Goal: Task Accomplishment & Management: Manage account settings

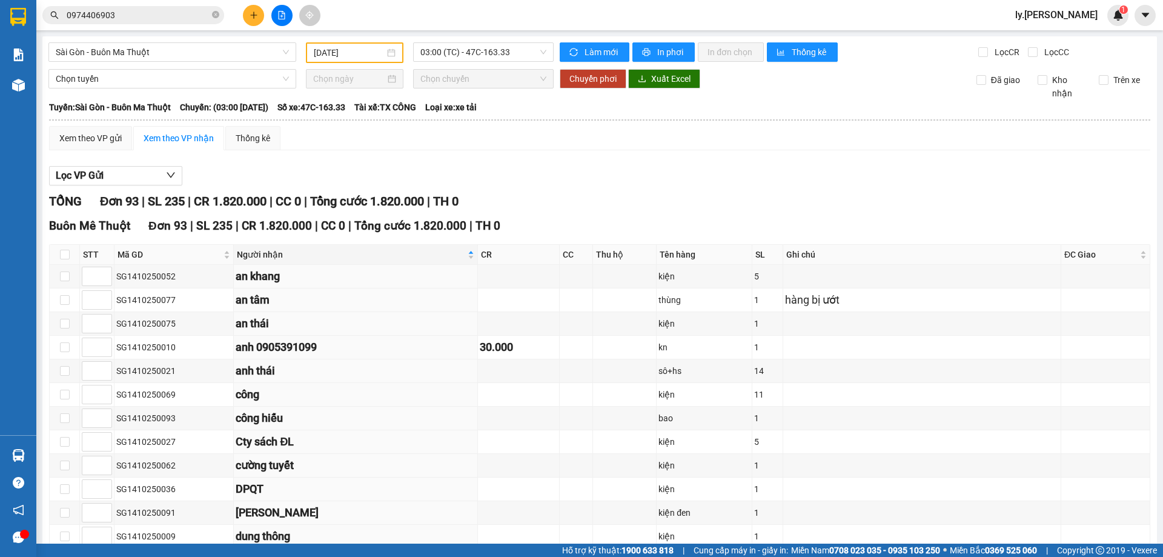
scroll to position [1272, 0]
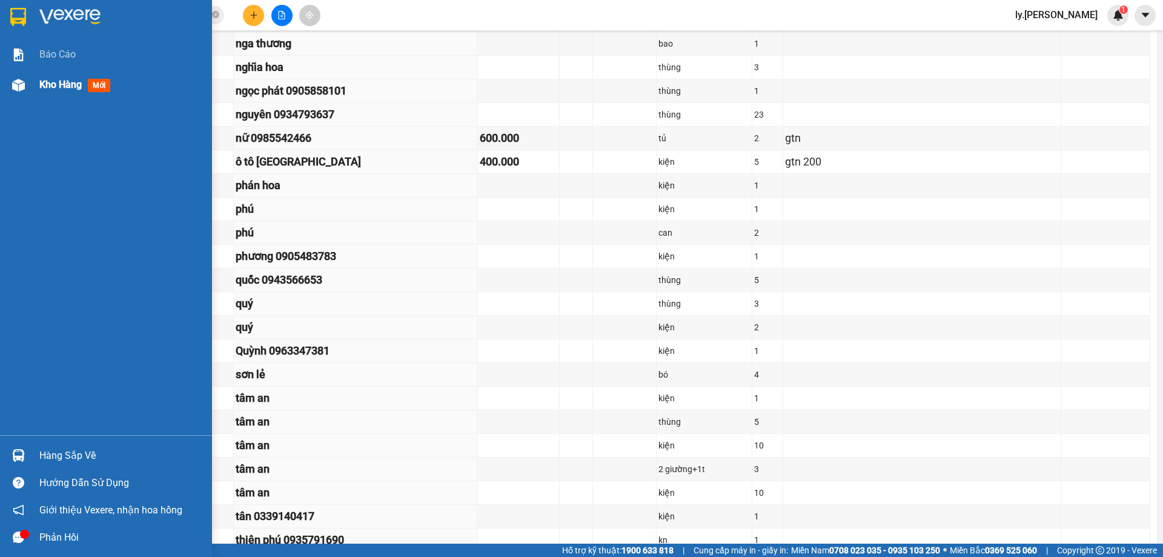
click at [70, 87] on span "Kho hàng" at bounding box center [60, 85] width 42 height 12
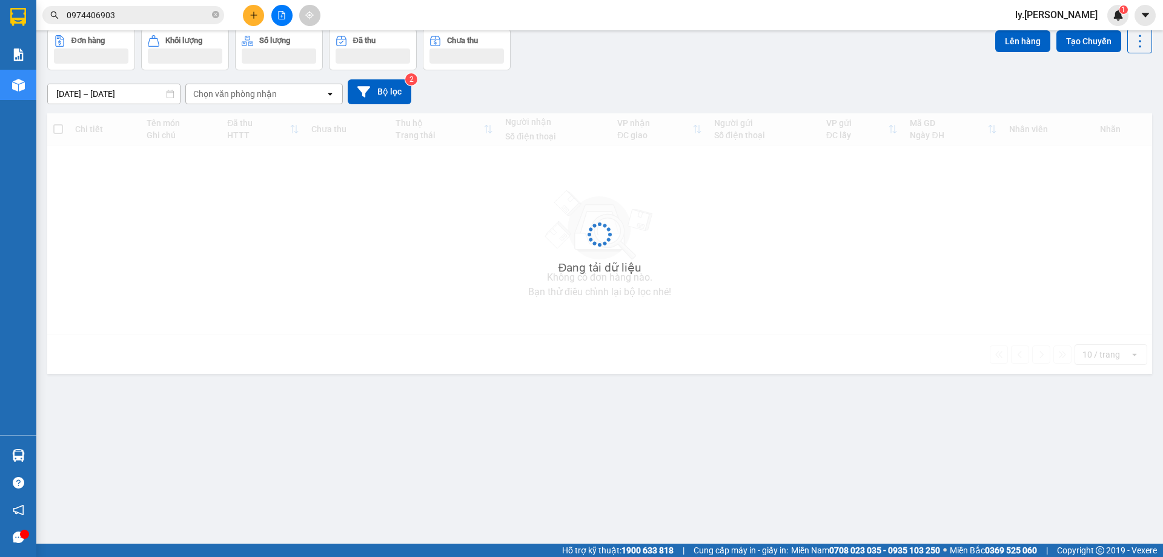
scroll to position [56, 0]
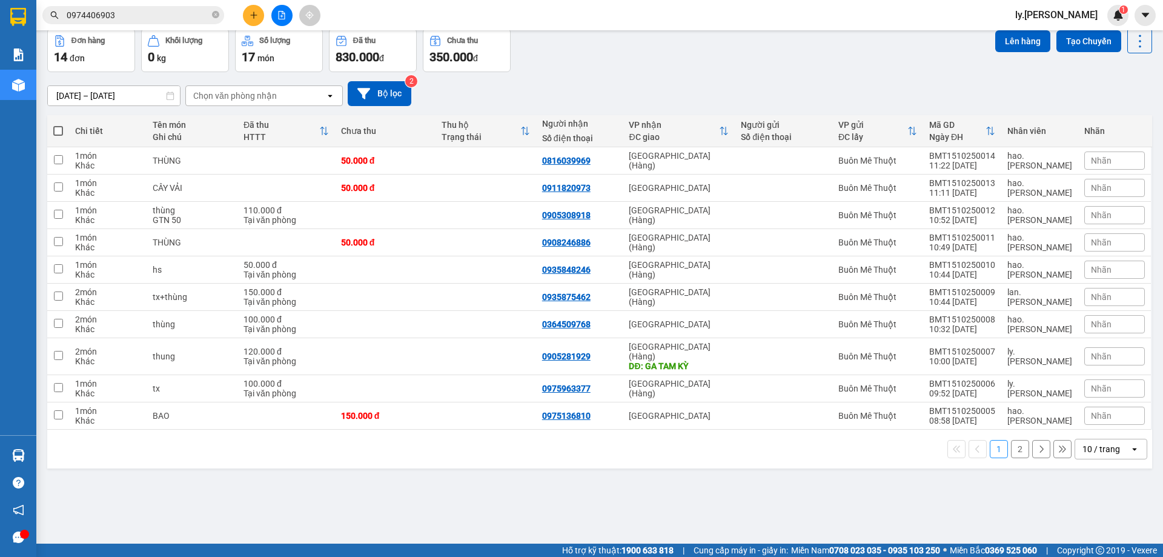
click at [208, 101] on div "Chọn văn phòng nhận" at bounding box center [235, 96] width 84 height 12
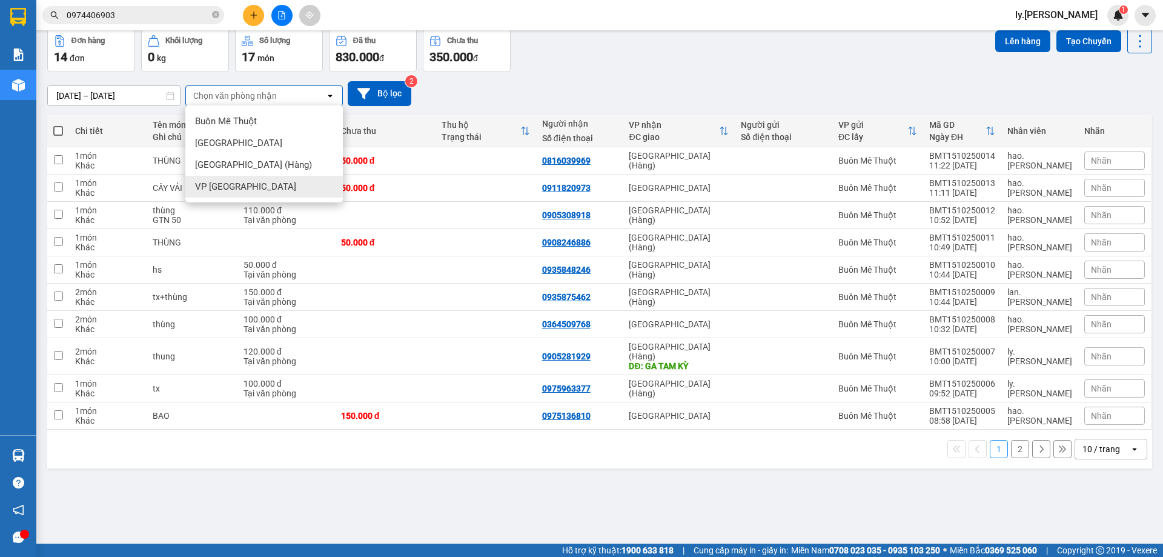
click at [231, 192] on span "VP [GEOGRAPHIC_DATA]" at bounding box center [245, 187] width 101 height 12
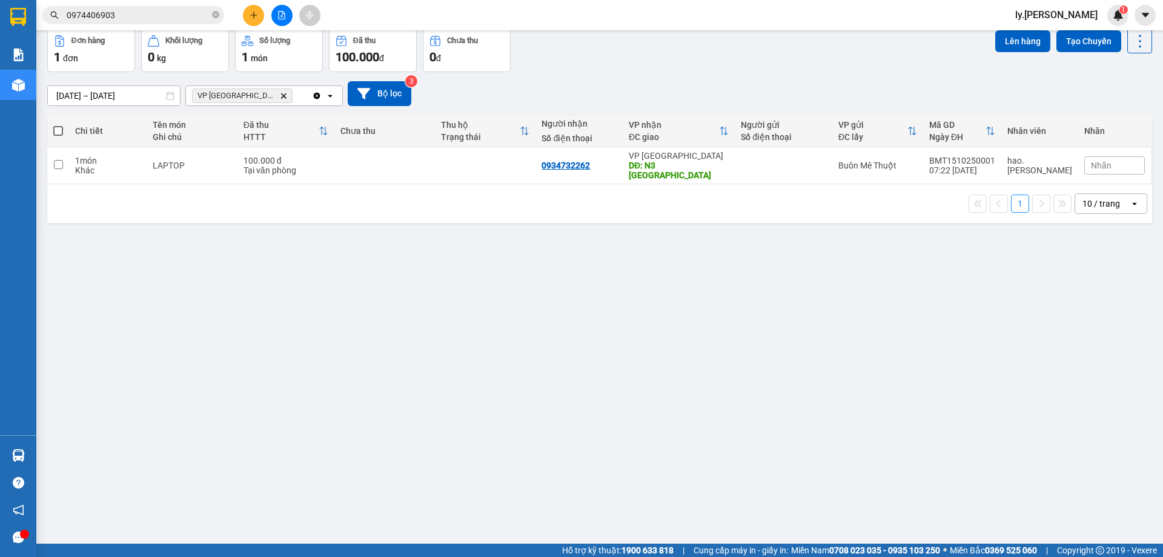
click at [280, 98] on icon "Delete" at bounding box center [283, 95] width 7 height 7
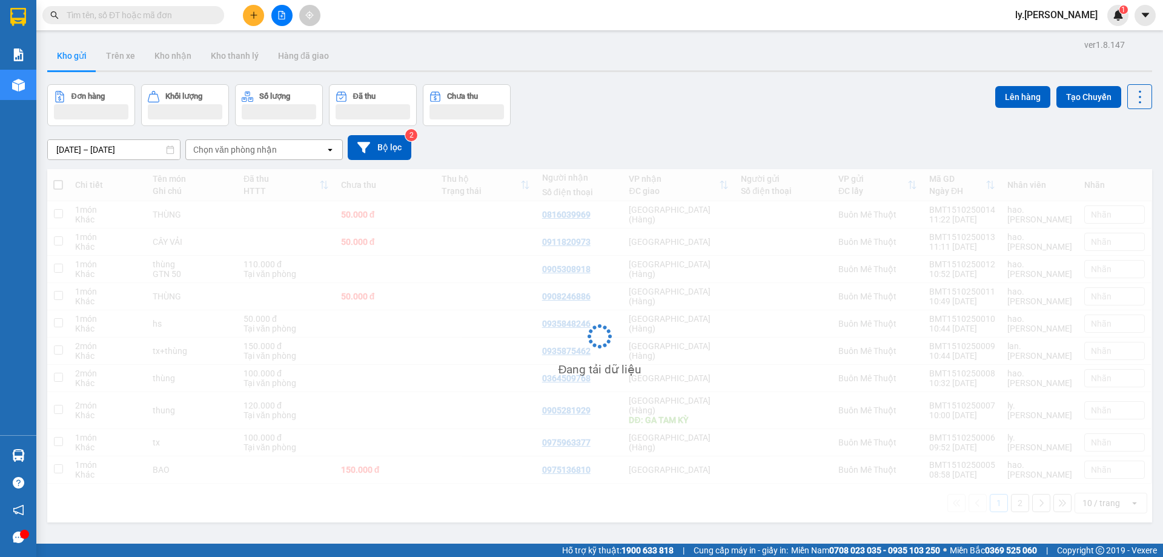
click at [1087, 18] on span "ly.[PERSON_NAME]" at bounding box center [1057, 14] width 102 height 15
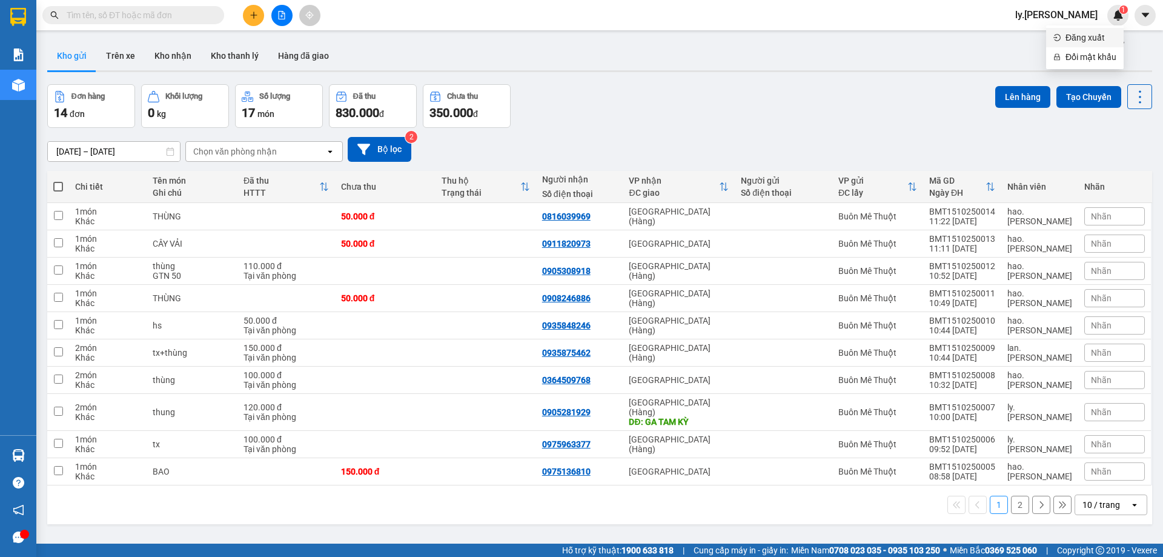
click at [1079, 36] on span "Đăng xuất" at bounding box center [1091, 37] width 51 height 13
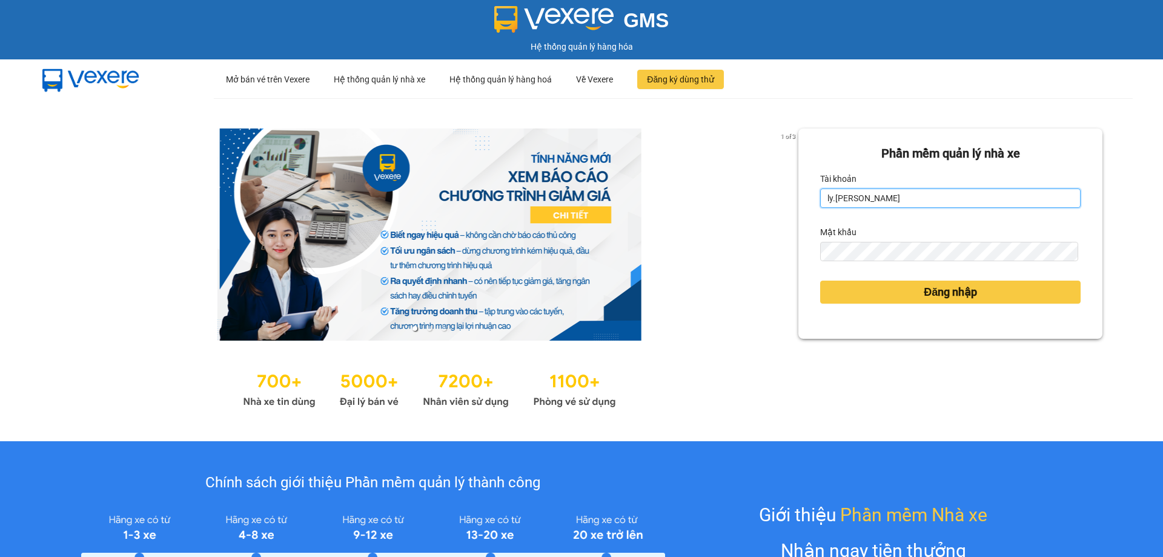
click at [866, 191] on input "ly.[PERSON_NAME]" at bounding box center [950, 197] width 260 height 19
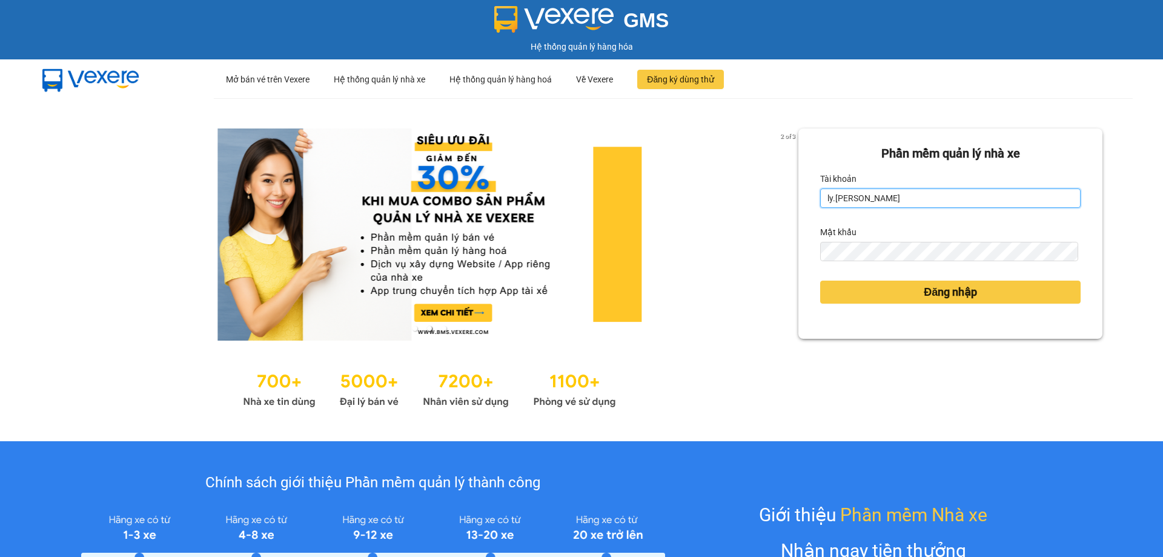
type input "nt.[PERSON_NAME]"
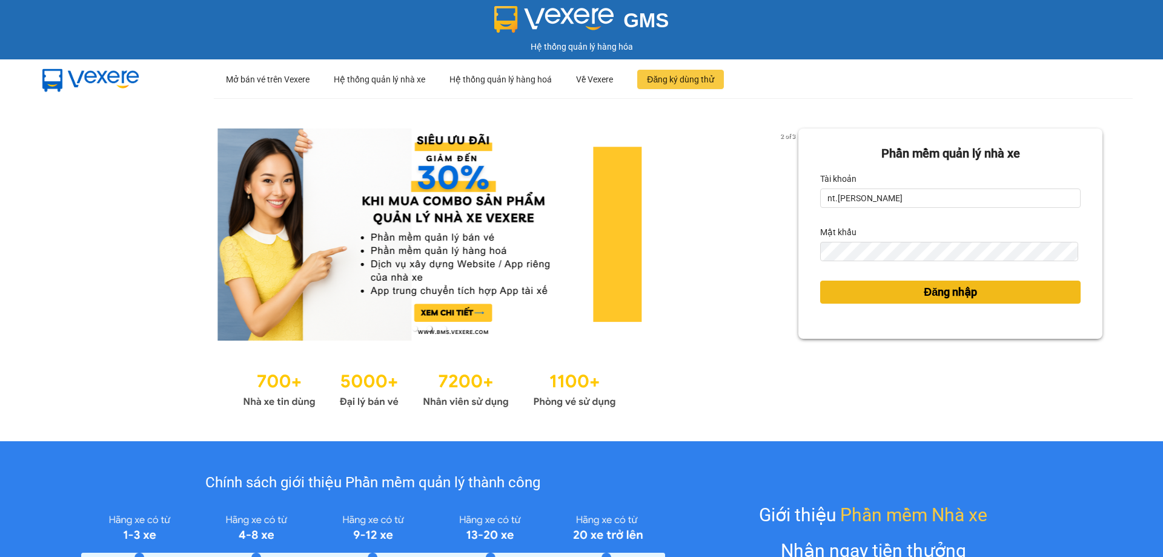
click at [886, 290] on button "Đăng nhập" at bounding box center [950, 291] width 260 height 23
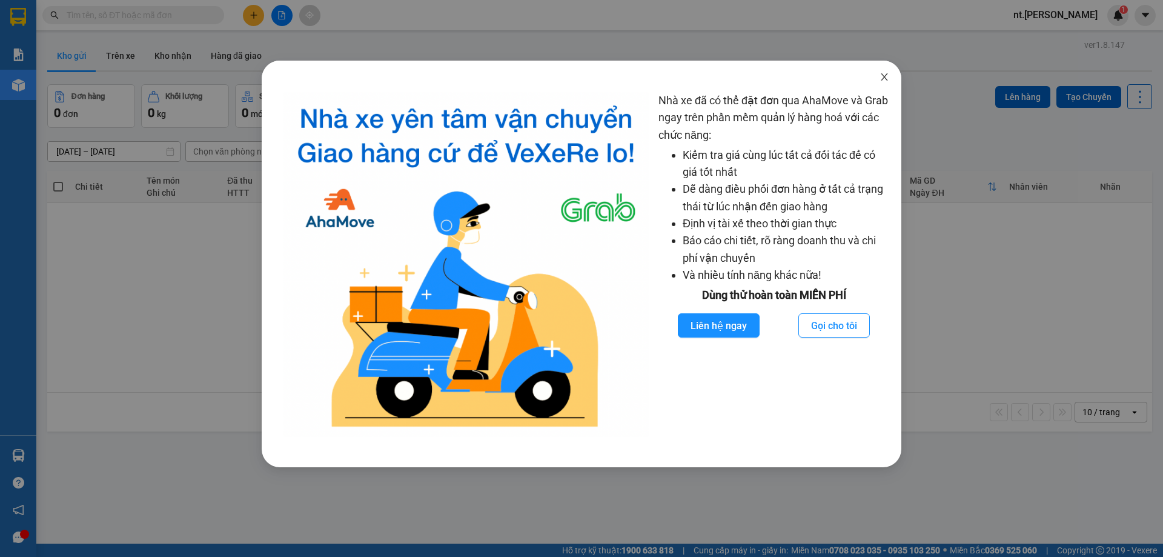
click at [889, 75] on icon "close" at bounding box center [885, 77] width 10 height 10
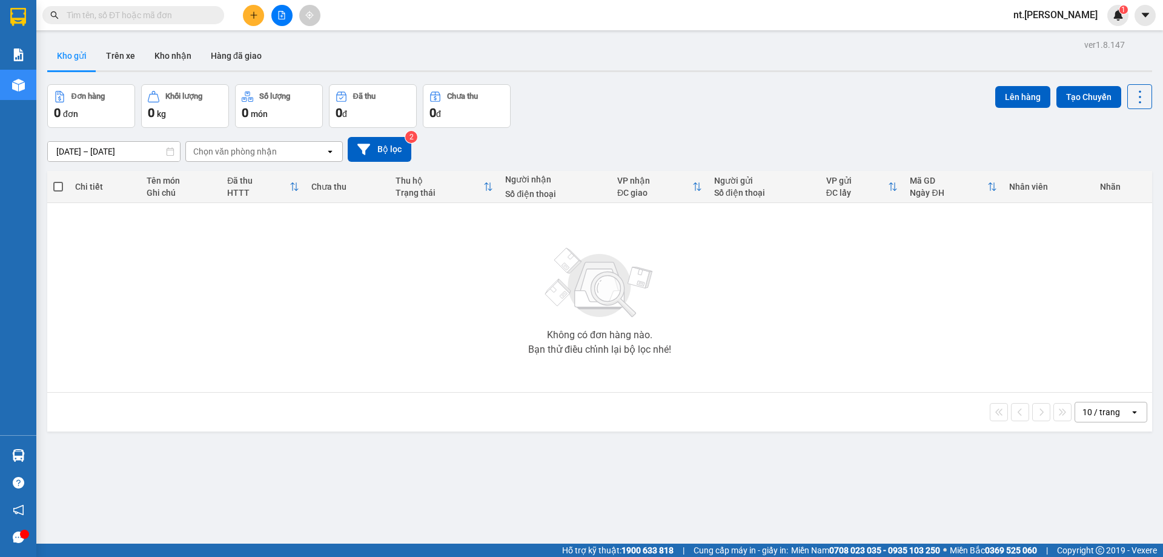
click at [78, 153] on input "[DATE] – [DATE]" at bounding box center [114, 151] width 132 height 19
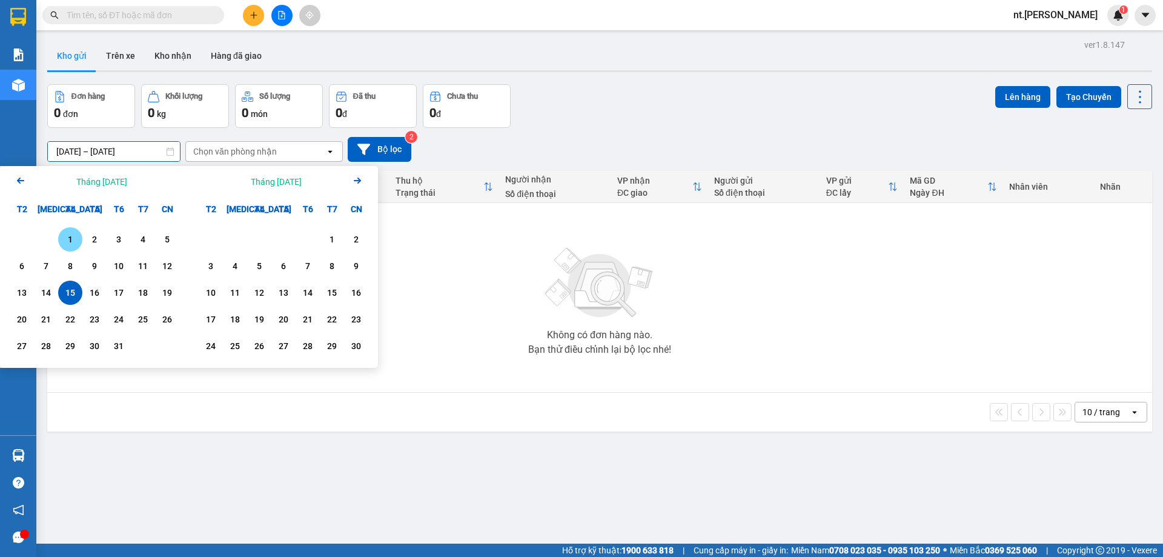
click at [64, 245] on div "1" at bounding box center [70, 239] width 17 height 15
drag, startPoint x: 19, startPoint y: 180, endPoint x: 33, endPoint y: 181, distance: 13.3
click at [20, 180] on icon "Previous month." at bounding box center [20, 180] width 7 height 6
click at [88, 148] on input "[DATE] – / /" at bounding box center [114, 151] width 132 height 19
drag, startPoint x: 103, startPoint y: 153, endPoint x: 44, endPoint y: 153, distance: 58.8
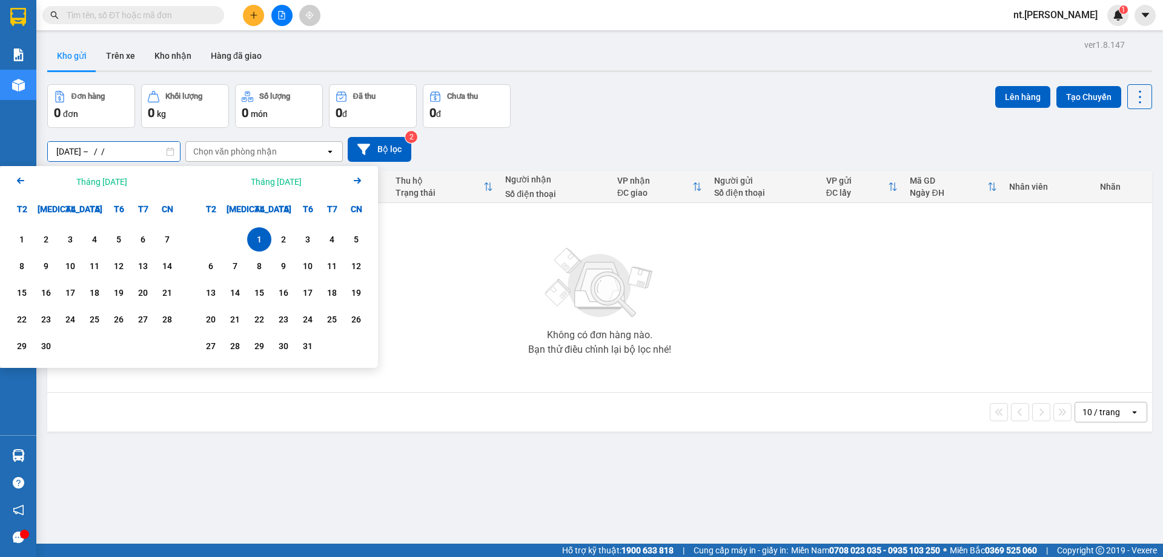
click at [44, 153] on div "ver 1.8.147 Kho gửi Trên xe Kho nhận Hàng đã giao Đơn hàng 0 đơn Khối lượng 0 k…" at bounding box center [599, 314] width 1115 height 557
click at [136, 146] on input "/ / – / /" at bounding box center [114, 151] width 132 height 19
type input "/ / – / /"
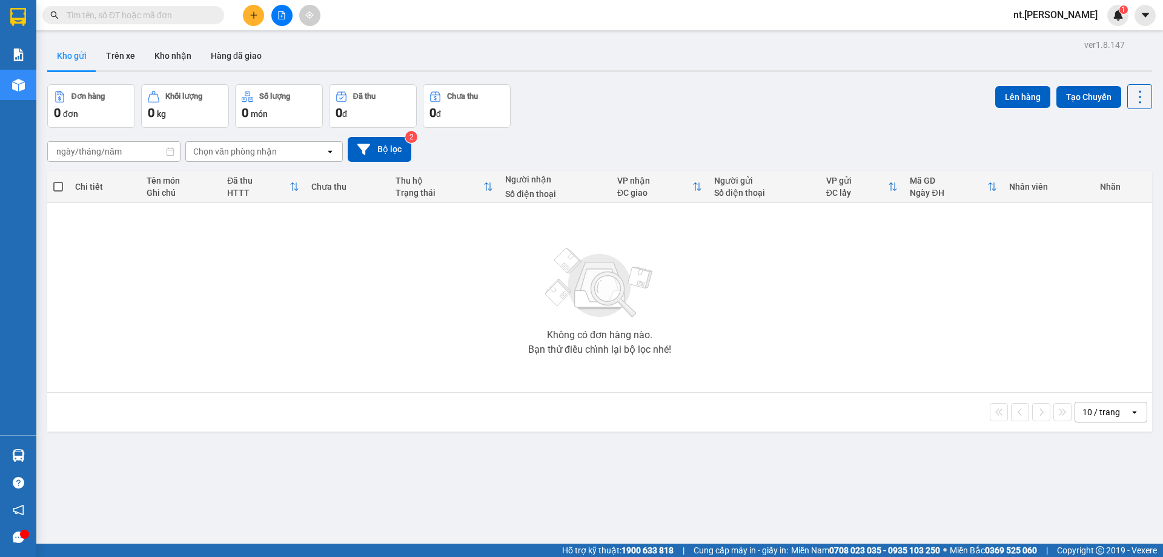
click at [256, 154] on div "Chọn văn phòng nhận" at bounding box center [235, 151] width 84 height 12
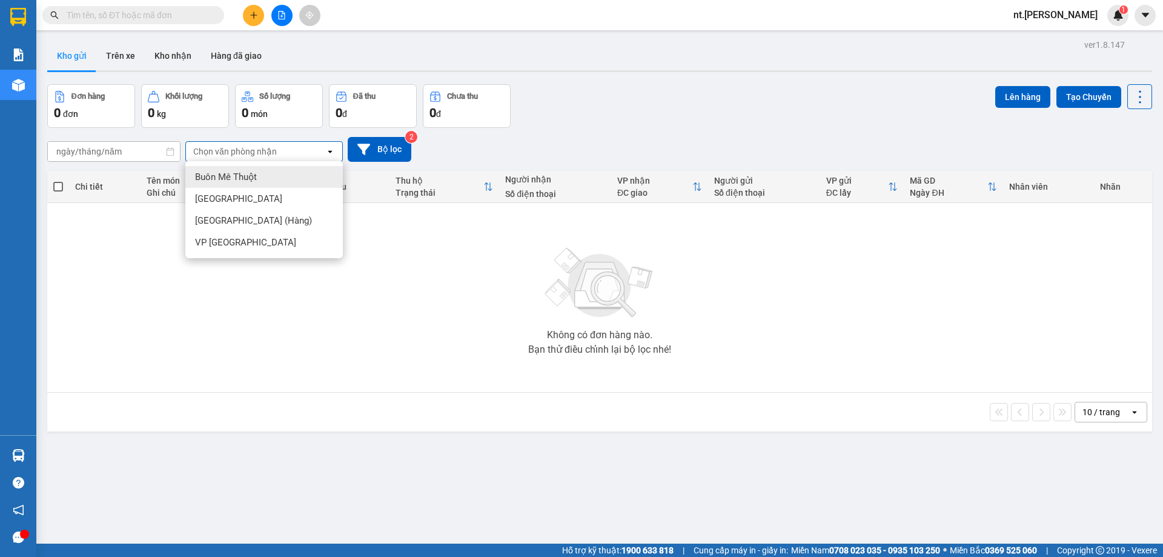
type input "/ / – / /"
click at [121, 154] on input "/ / – / /" at bounding box center [114, 151] width 132 height 19
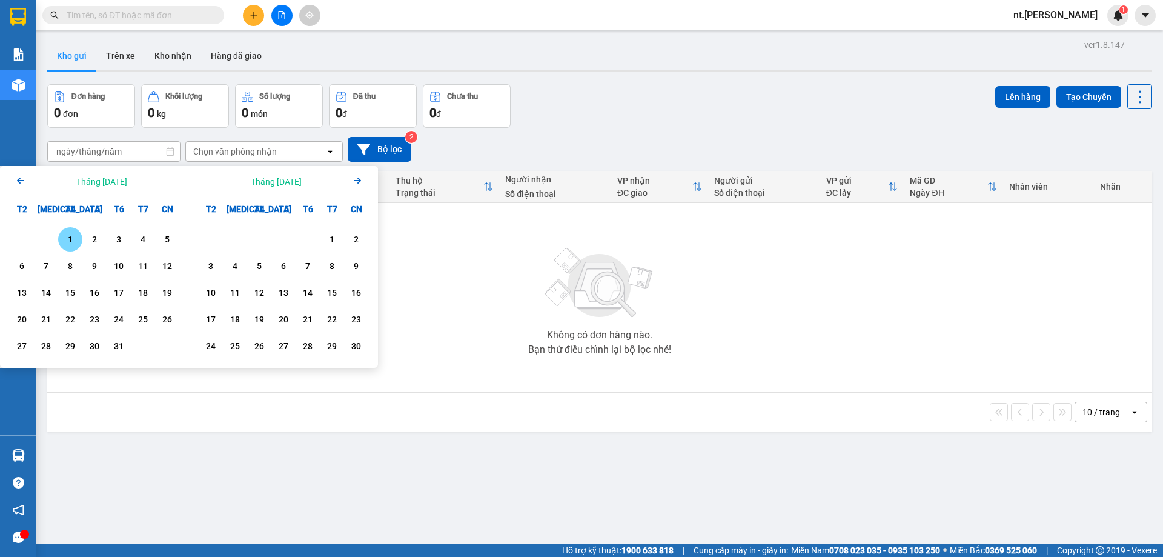
click at [68, 242] on div "1" at bounding box center [70, 239] width 17 height 15
type input "[DATE] – / /"
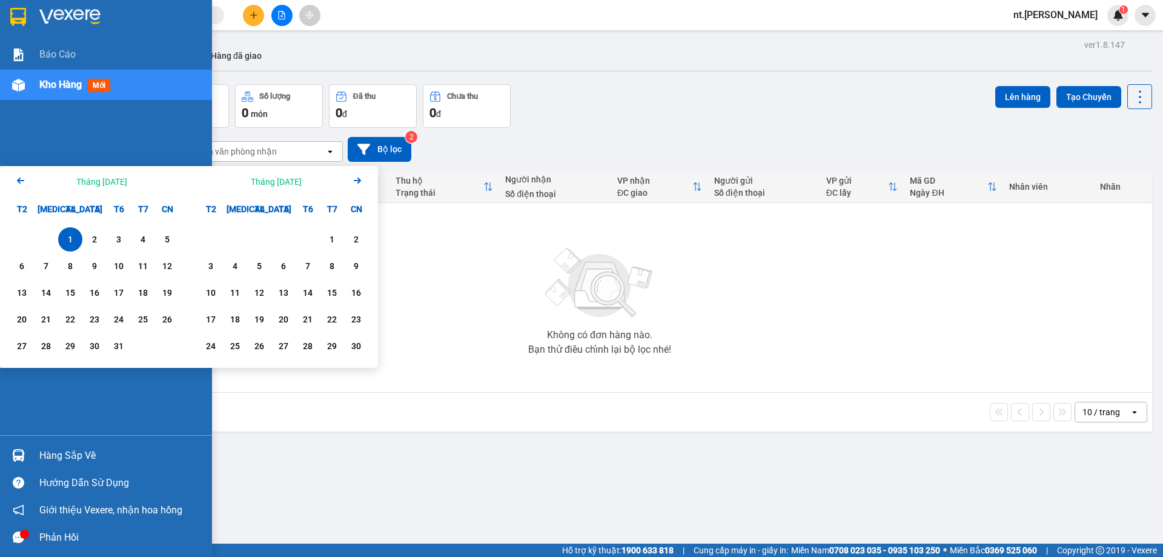
drag, startPoint x: 104, startPoint y: 151, endPoint x: 6, endPoint y: 140, distance: 98.7
click at [6, 140] on section "Kết quả tìm kiếm ( 0 ) Bộ lọc No Data nt.thaison 1 Báo cáo Kho hàng mới Hàng sắ…" at bounding box center [581, 278] width 1163 height 557
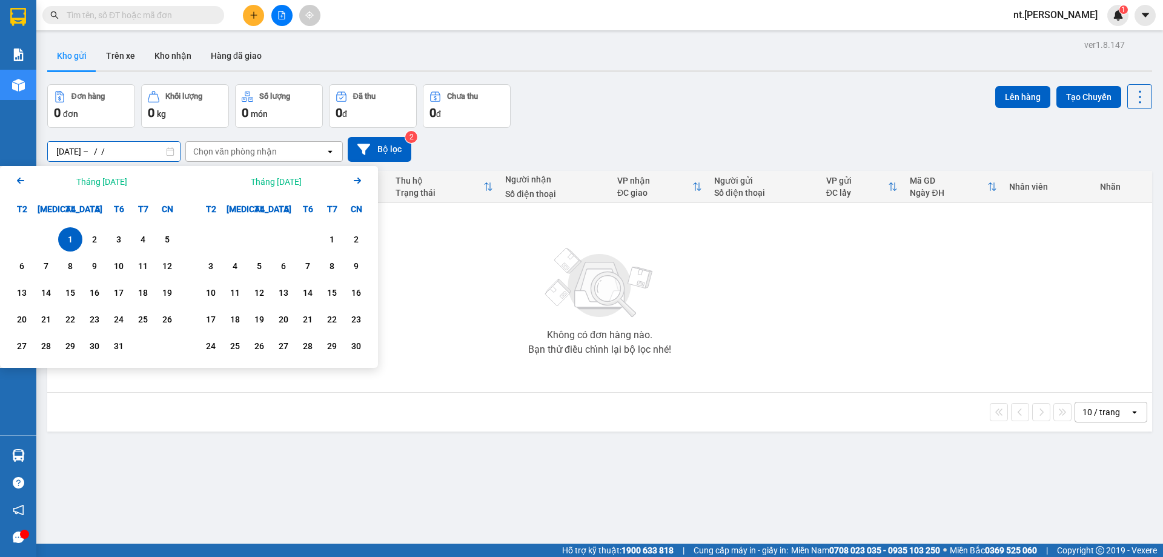
click at [78, 147] on input "[DATE] – / /" at bounding box center [114, 151] width 132 height 19
